Goal: Information Seeking & Learning: Check status

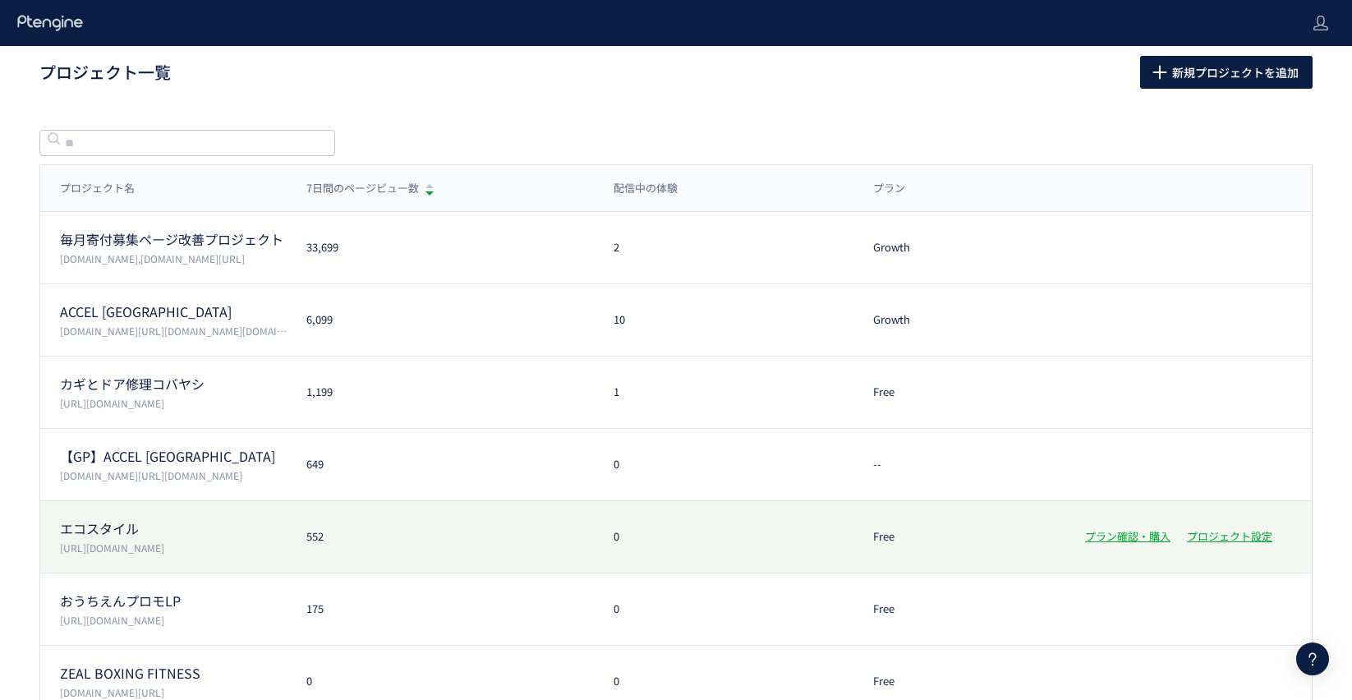
click at [354, 573] on div "エコスタイル [URL][DOMAIN_NAME] 552 0 Free プラン確認・購入 プロジェクト設定" at bounding box center [675, 609] width 1271 height 72
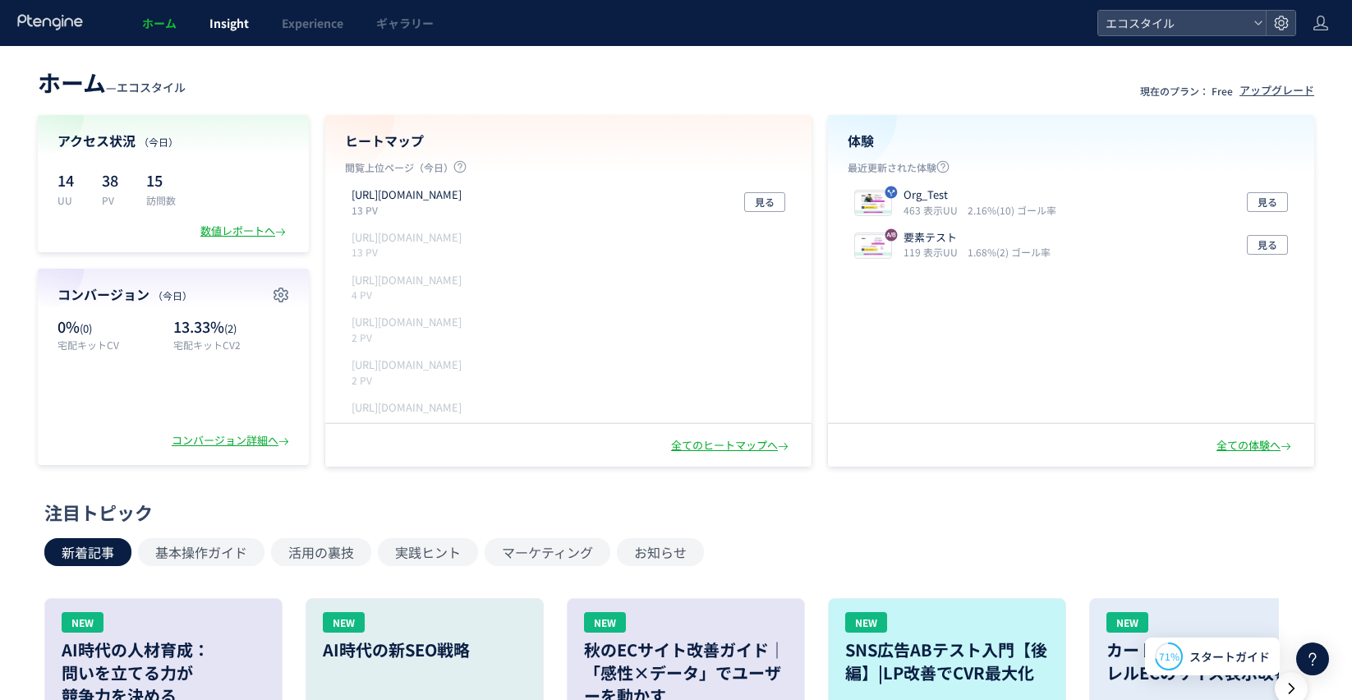
click at [252, 17] on link "Insight" at bounding box center [229, 23] width 72 height 46
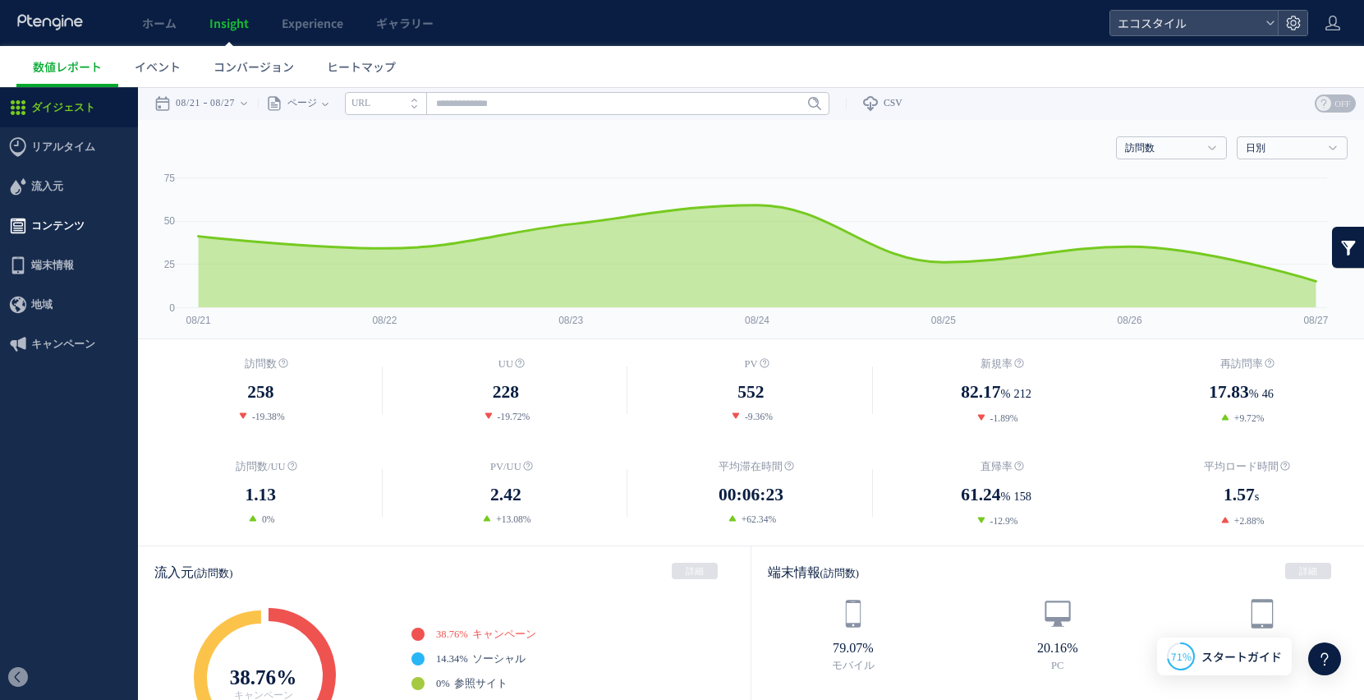
click at [34, 223] on span "コンテンツ" at bounding box center [57, 225] width 53 height 39
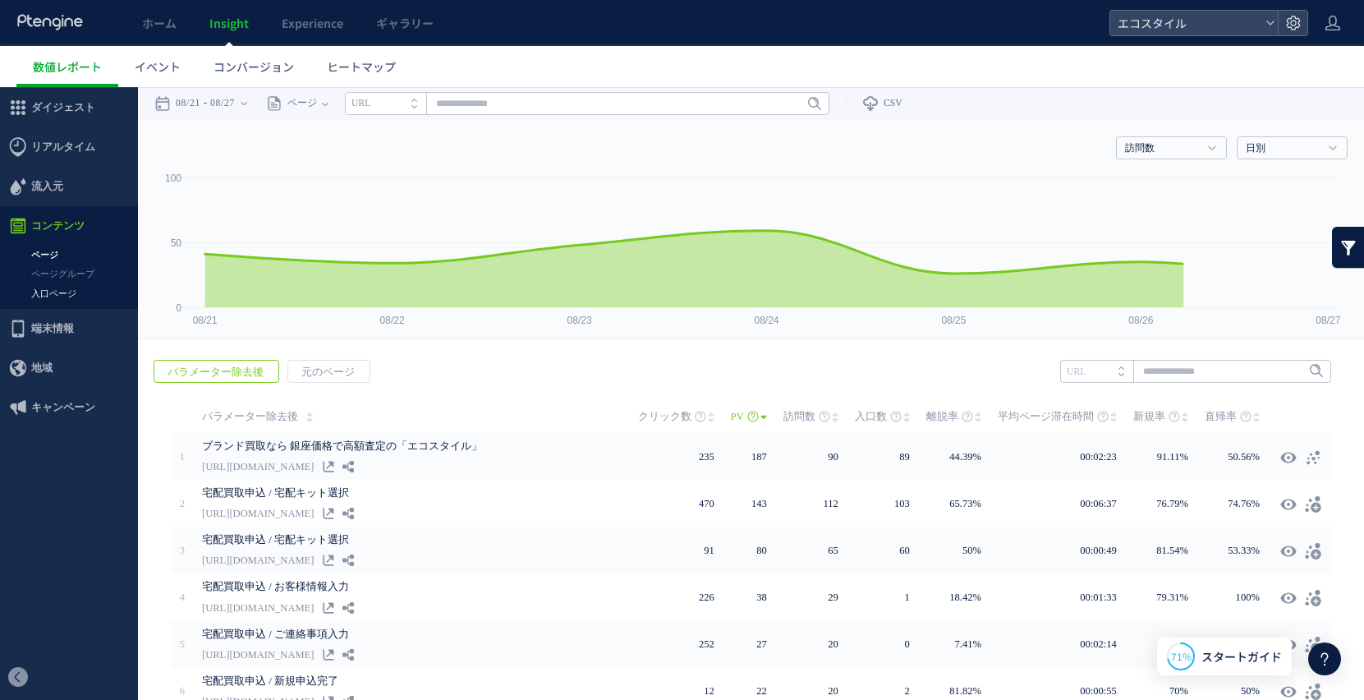
click at [68, 297] on link "入口ページ" at bounding box center [69, 293] width 138 height 19
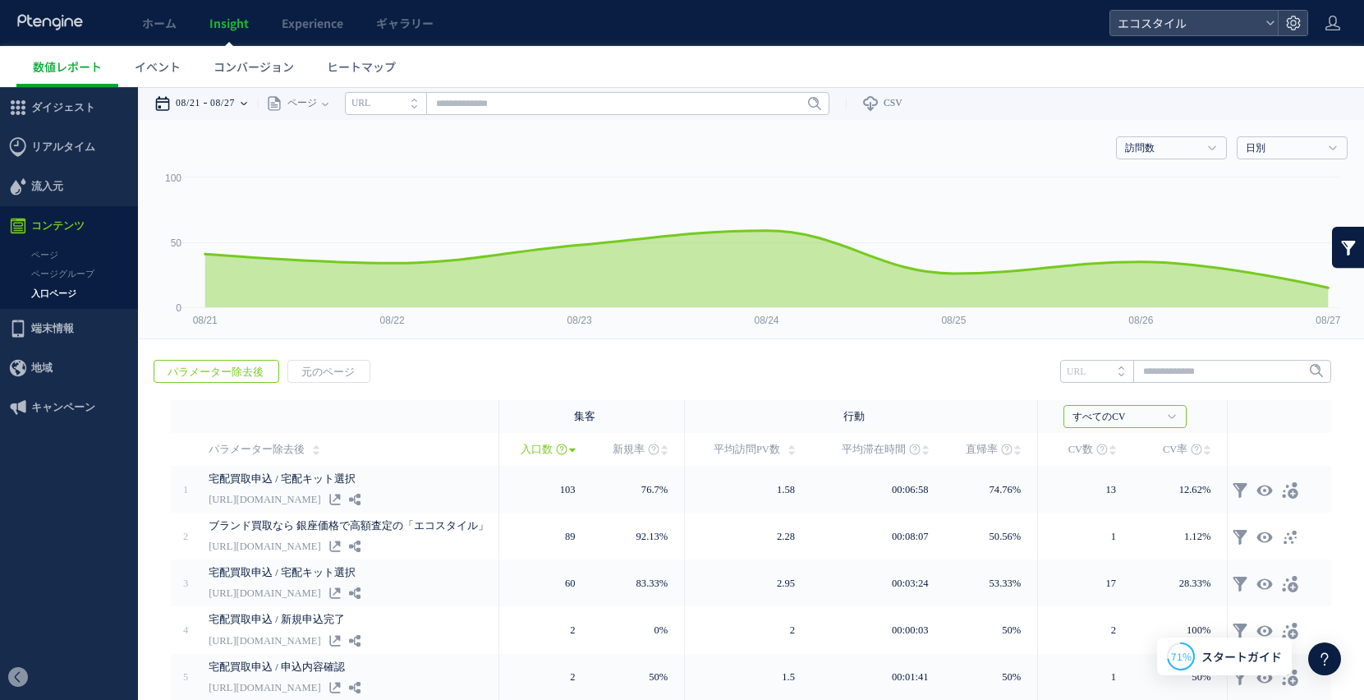
click at [232, 107] on time "08/27" at bounding box center [222, 103] width 25 height 33
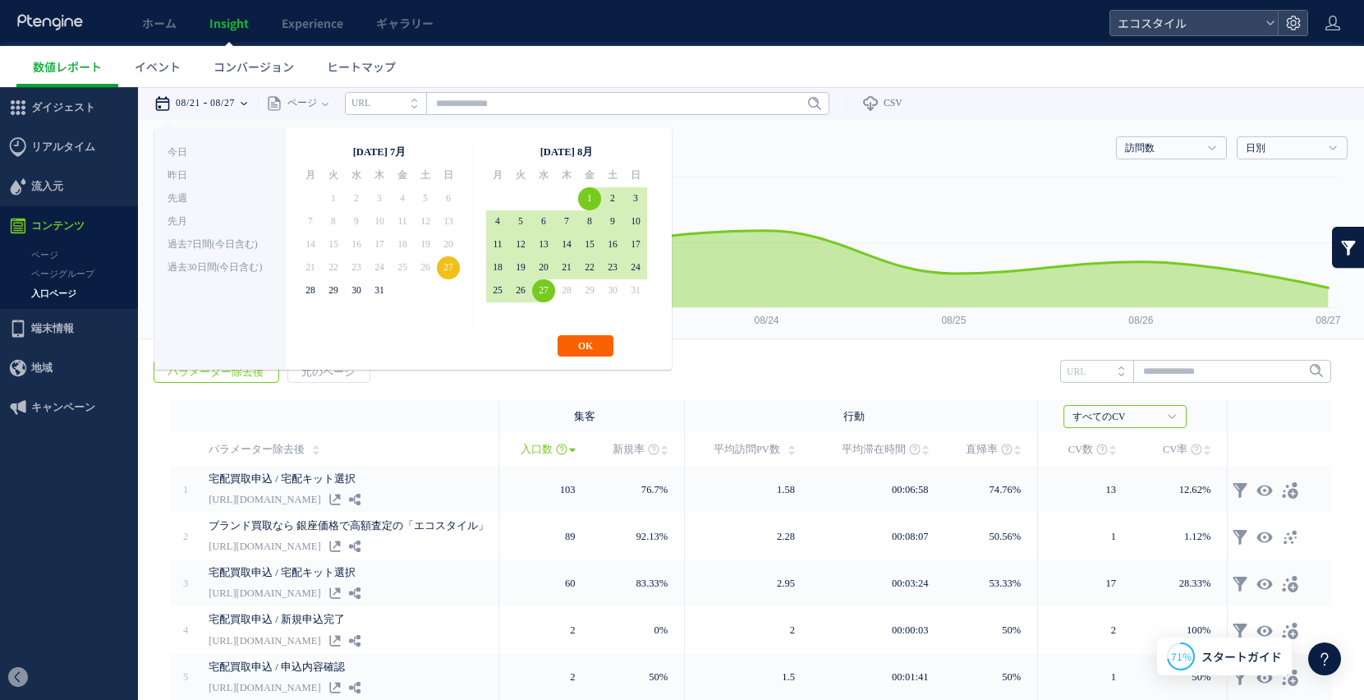
click at [568, 339] on button "OK" at bounding box center [586, 345] width 56 height 21
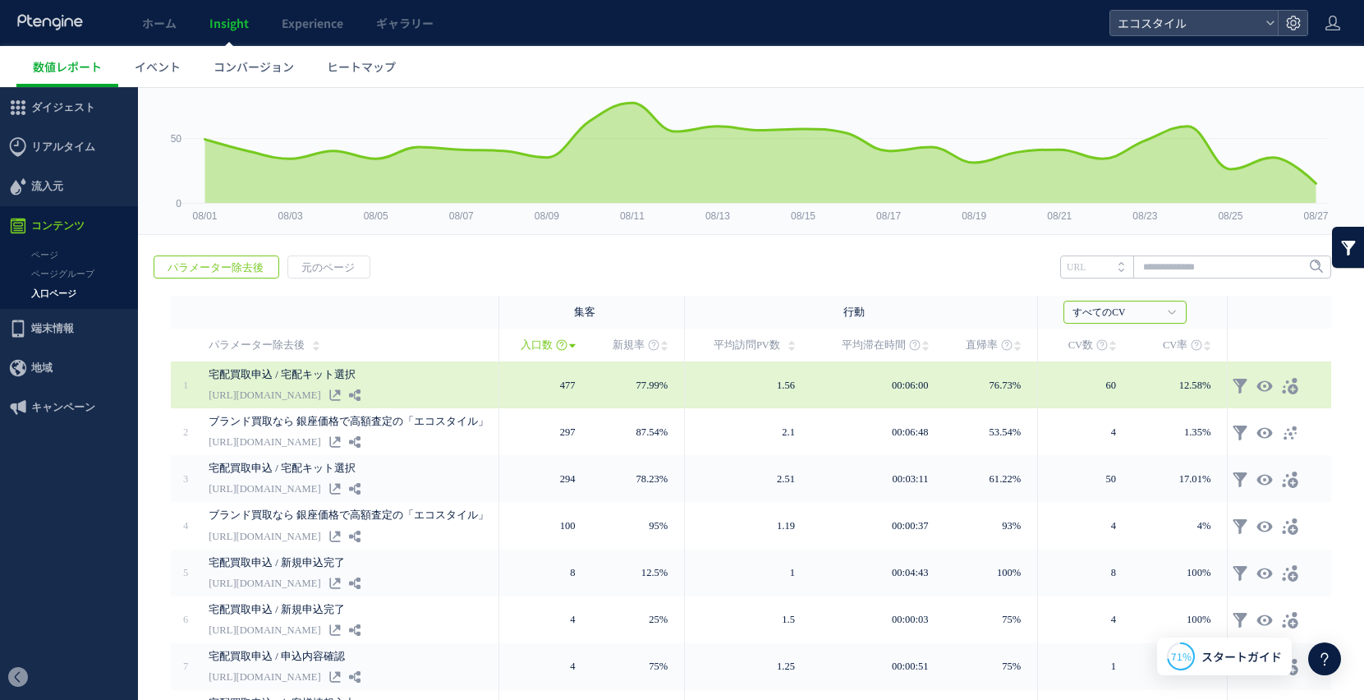
scroll to position [127, 0]
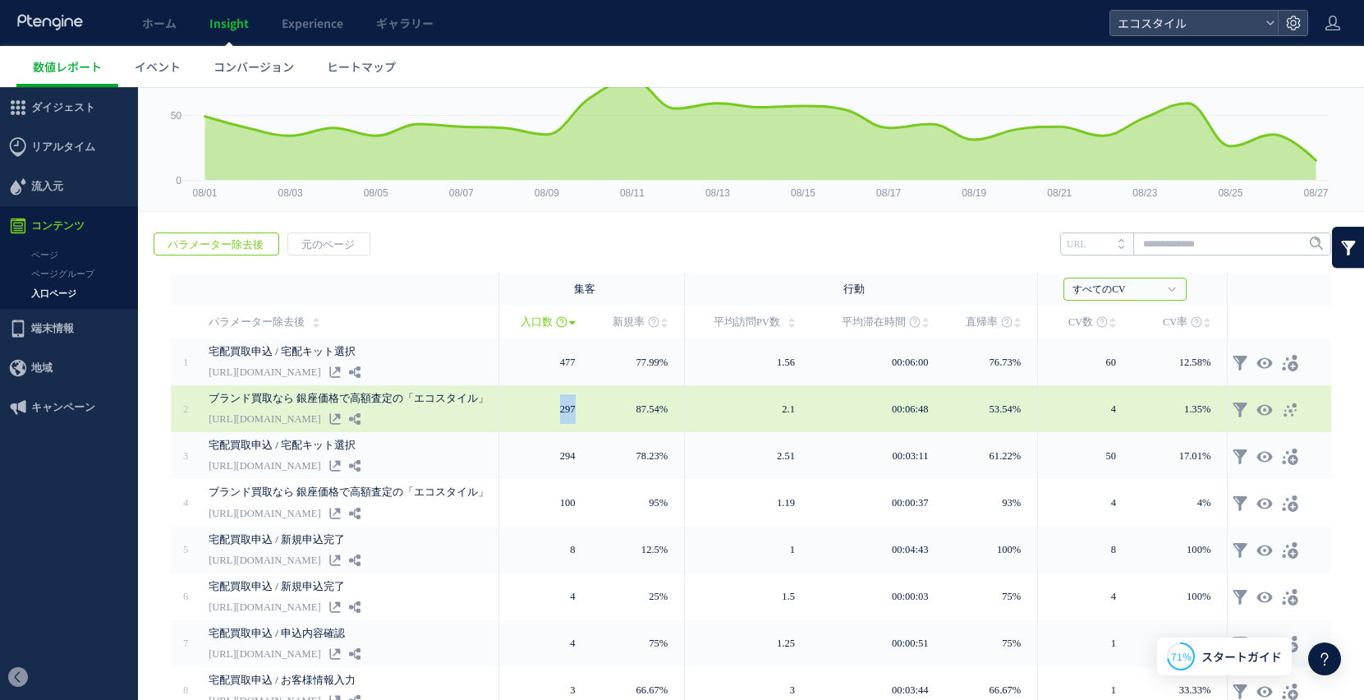
drag, startPoint x: 599, startPoint y: 407, endPoint x: 557, endPoint y: 408, distance: 41.9
click at [557, 408] on td "297" at bounding box center [545, 408] width 92 height 47
